Goal: Task Accomplishment & Management: Complete application form

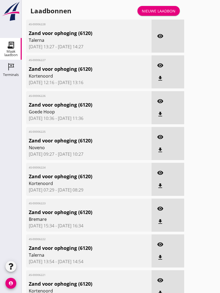
click at [164, 13] on div "Nieuwe laadbon" at bounding box center [159, 11] width 34 height 6
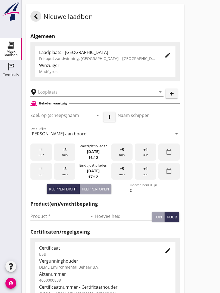
click at [65, 94] on input "text" at bounding box center [93, 92] width 110 height 9
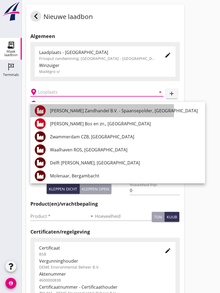
click at [104, 106] on div "[PERSON_NAME] Zandhandel B.V. - Spaansepolder, [GEOGRAPHIC_DATA]" at bounding box center [125, 110] width 151 height 13
type input "[PERSON_NAME] Zandhandel B.V. - Spaansepolder, [GEOGRAPHIC_DATA]"
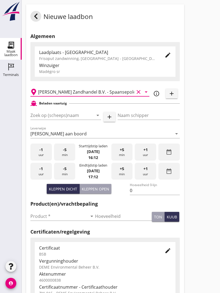
click at [76, 120] on input "Zoek op (scheeps)naam" at bounding box center [57, 115] width 55 height 9
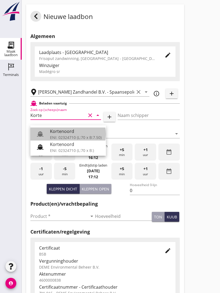
click at [72, 130] on div "Kortenoord" at bounding box center [76, 131] width 52 height 7
type input "Kortenoord"
type input "[PERSON_NAME]"
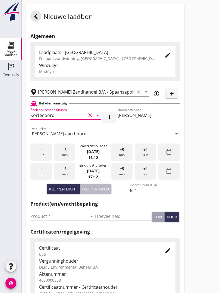
click at [100, 192] on div "Kleppen open" at bounding box center [95, 189] width 27 height 6
type input "518"
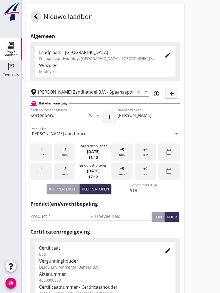
click at [40, 220] on input "Product *" at bounding box center [58, 216] width 57 height 9
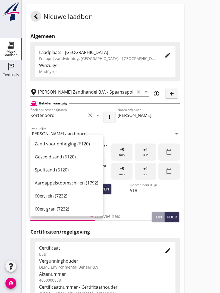
scroll to position [31, 0]
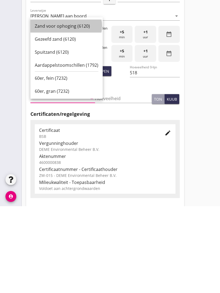
click at [64, 110] on div "Zand voor ophoging (6120)" at bounding box center [67, 113] width 64 height 7
type input "Zand voor ophoging (6120)"
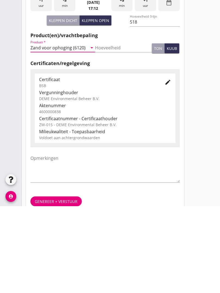
scroll to position [95, 0]
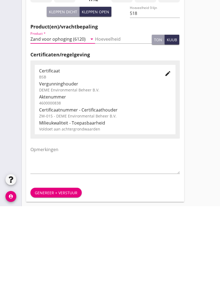
click at [50, 277] on div "Genereer + verstuur" at bounding box center [56, 280] width 43 height 6
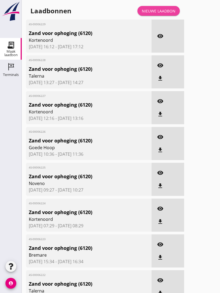
click at [163, 13] on link "Nieuwe laadbon" at bounding box center [158, 11] width 42 height 10
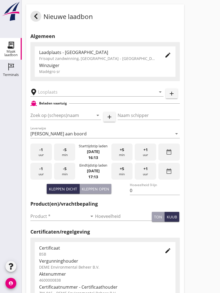
click at [59, 94] on input "text" at bounding box center [93, 92] width 110 height 9
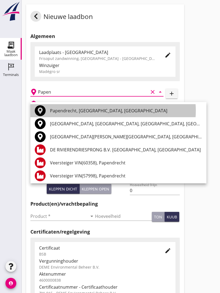
click at [90, 108] on div "Papendrecht, [GEOGRAPHIC_DATA], [GEOGRAPHIC_DATA]" at bounding box center [126, 110] width 152 height 7
type input "Papendrecht, [GEOGRAPHIC_DATA], [GEOGRAPHIC_DATA]"
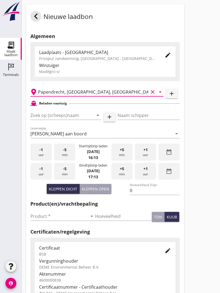
click at [65, 119] on input "Zoek op (scheeps)naam" at bounding box center [57, 115] width 55 height 9
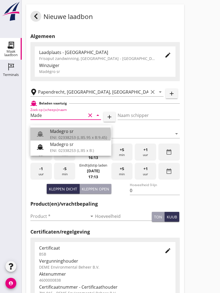
click at [66, 133] on div "Madegro sr" at bounding box center [78, 131] width 57 height 7
type input "Madegro sr"
type input "[PERSON_NAME]"
type input "1138"
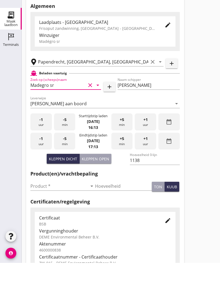
click at [39, 212] on input "Product *" at bounding box center [58, 216] width 57 height 9
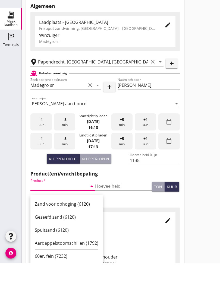
scroll to position [31, 0]
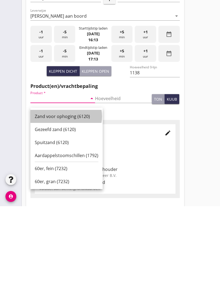
click at [63, 200] on div "Zand voor ophoging (6120)" at bounding box center [67, 203] width 64 height 7
type input "Zand voor ophoging (6120)"
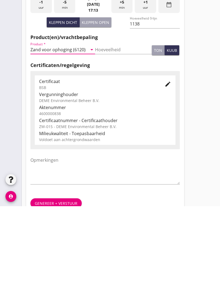
scroll to position [95, 0]
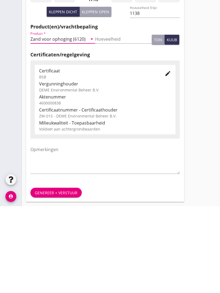
click at [53, 277] on div "Genereer + verstuur" at bounding box center [56, 280] width 43 height 6
